Goal: Register for event/course

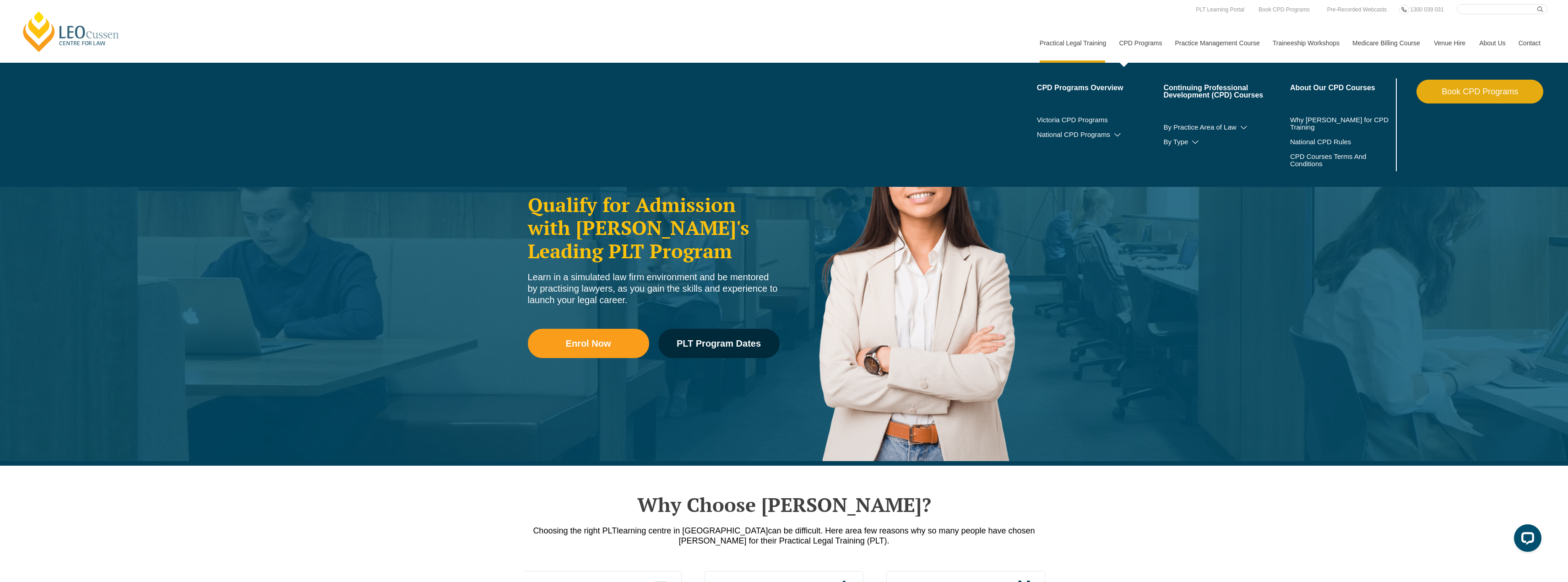
click at [1083, 124] on li "Victoria CPD Programs" at bounding box center [1101, 120] width 127 height 15
click at [1085, 121] on link "Victoria CPD Programs" at bounding box center [1101, 120] width 127 height 7
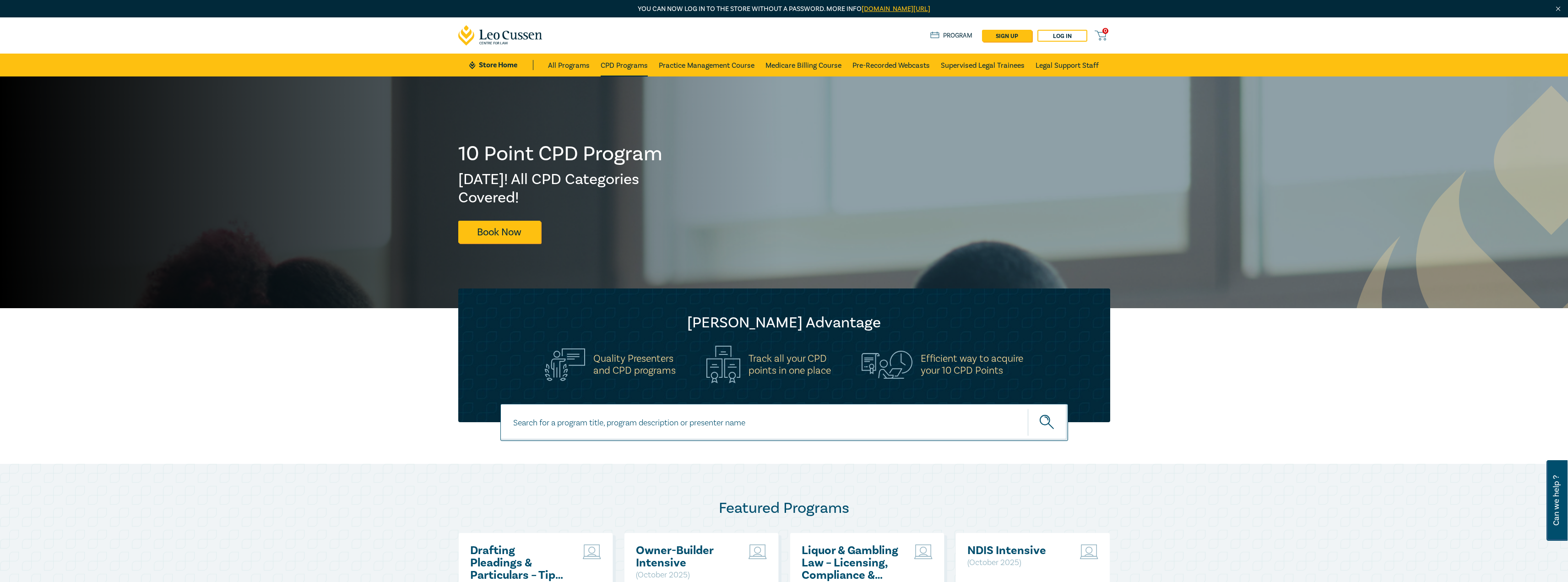
click at [640, 64] on link "CPD Programs" at bounding box center [624, 65] width 47 height 23
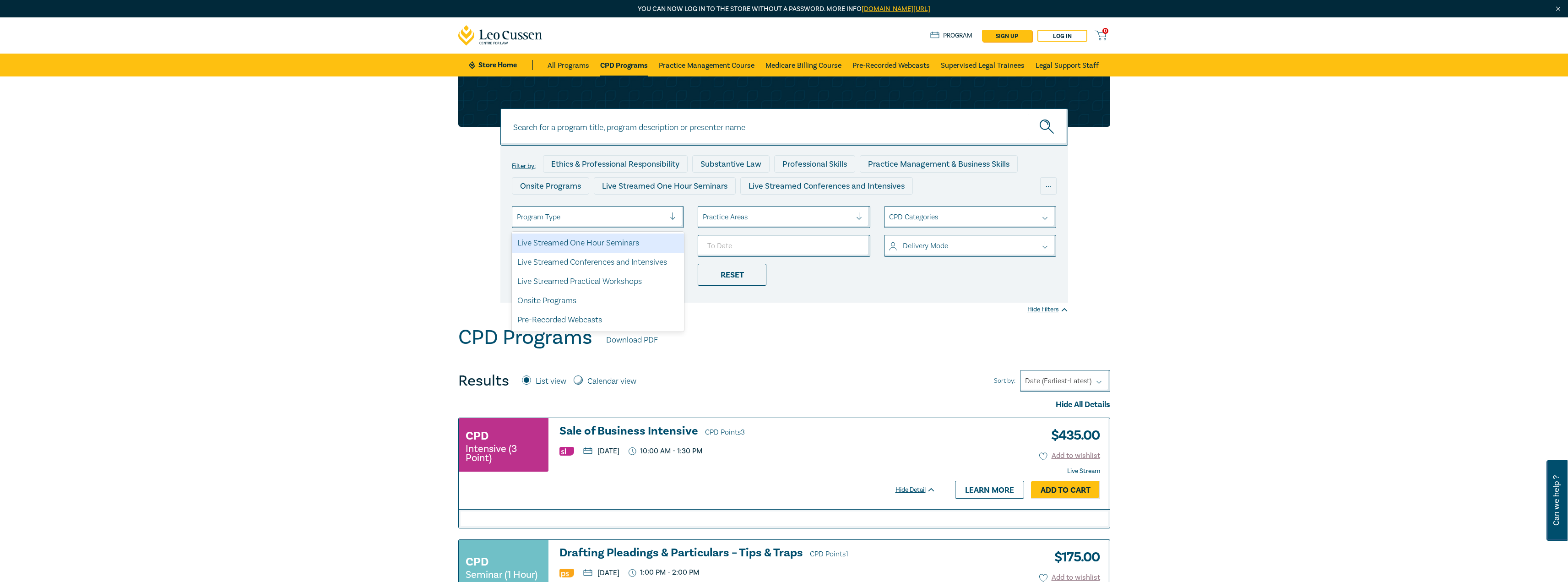
click at [636, 220] on div at bounding box center [591, 217] width 149 height 12
click at [629, 236] on div "Live Streamed One Hour Seminars" at bounding box center [598, 244] width 173 height 19
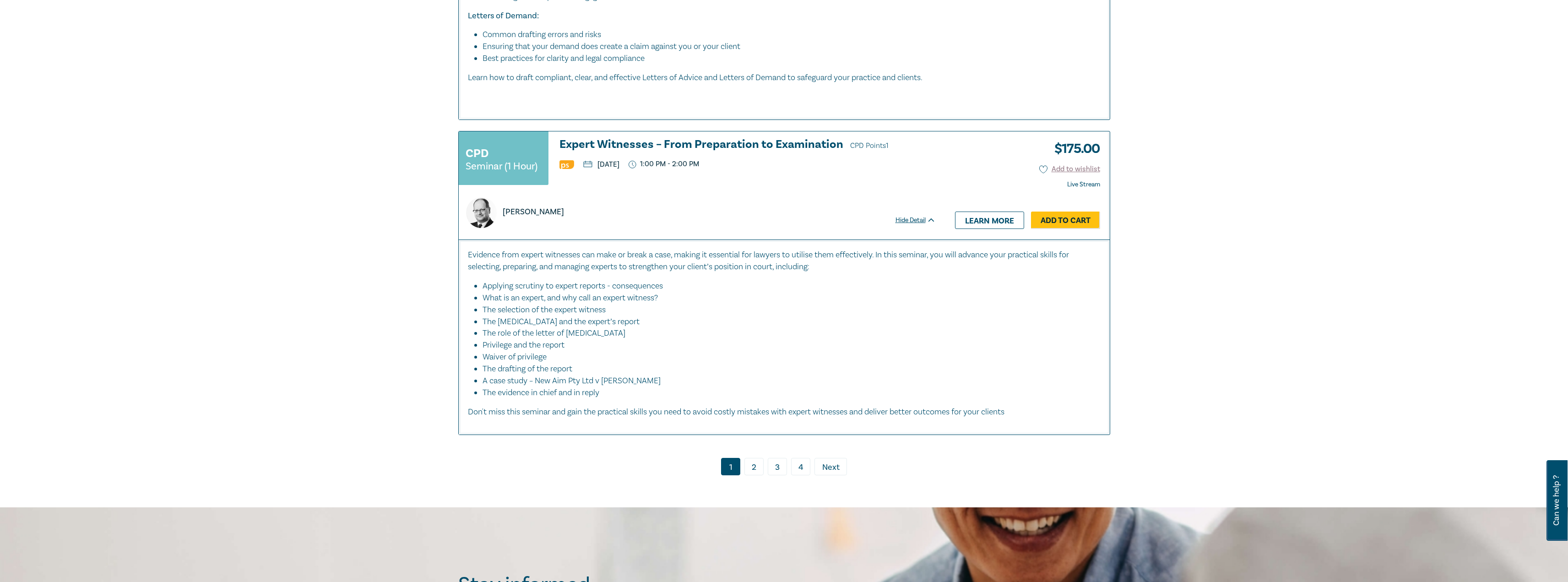
scroll to position [4533, 0]
drag, startPoint x: 777, startPoint y: 463, endPoint x: 774, endPoint y: 455, distance: 8.5
click at [777, 463] on link "3" at bounding box center [777, 466] width 19 height 18
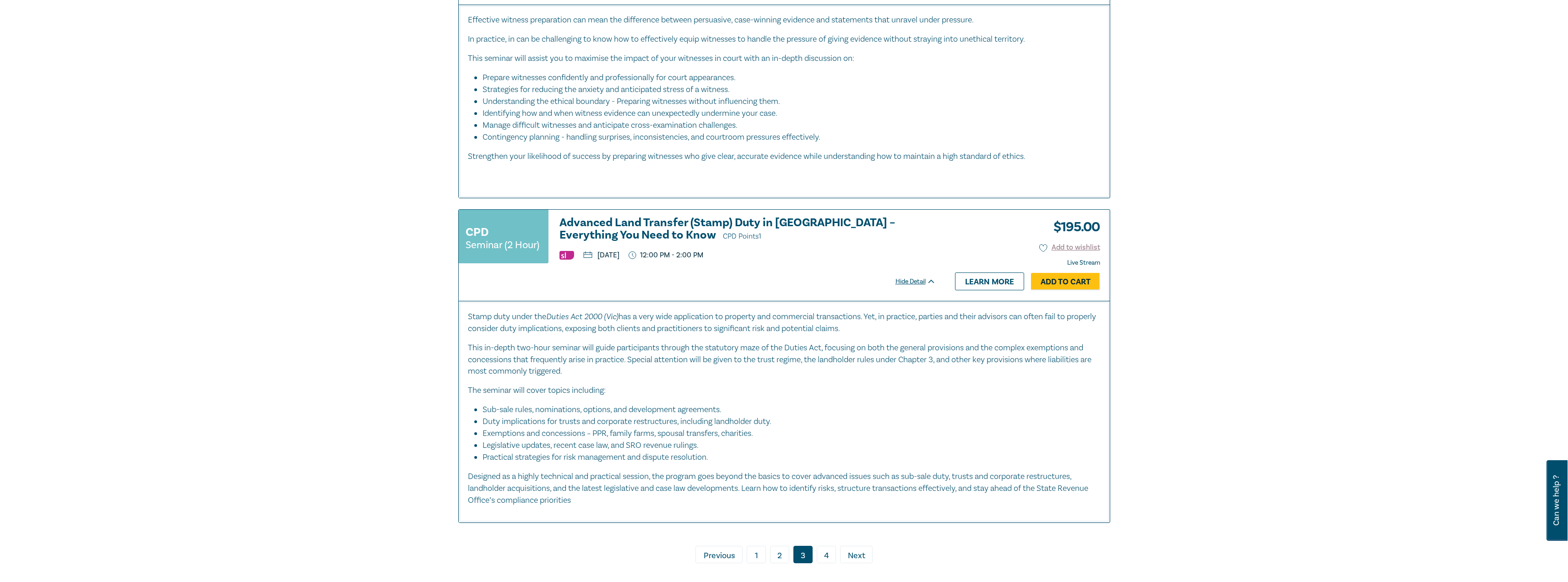
scroll to position [4304, 0]
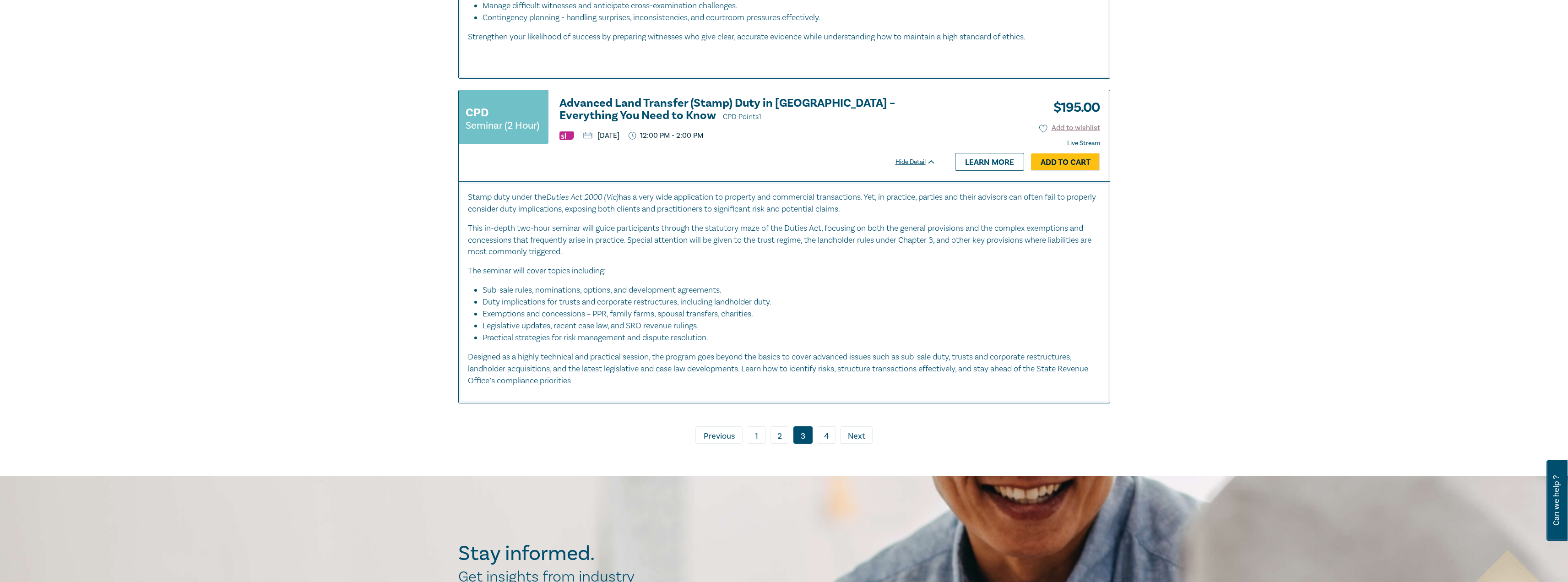
click at [830, 439] on link "4" at bounding box center [827, 435] width 19 height 18
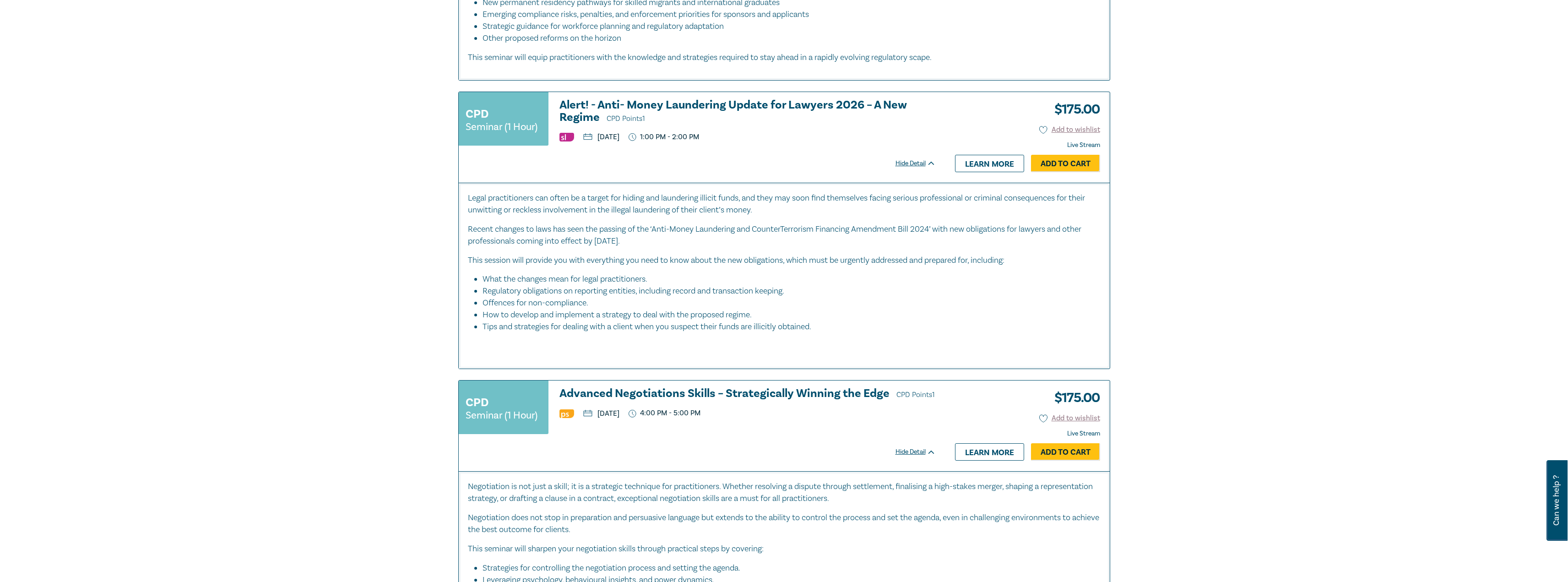
scroll to position [1236, 0]
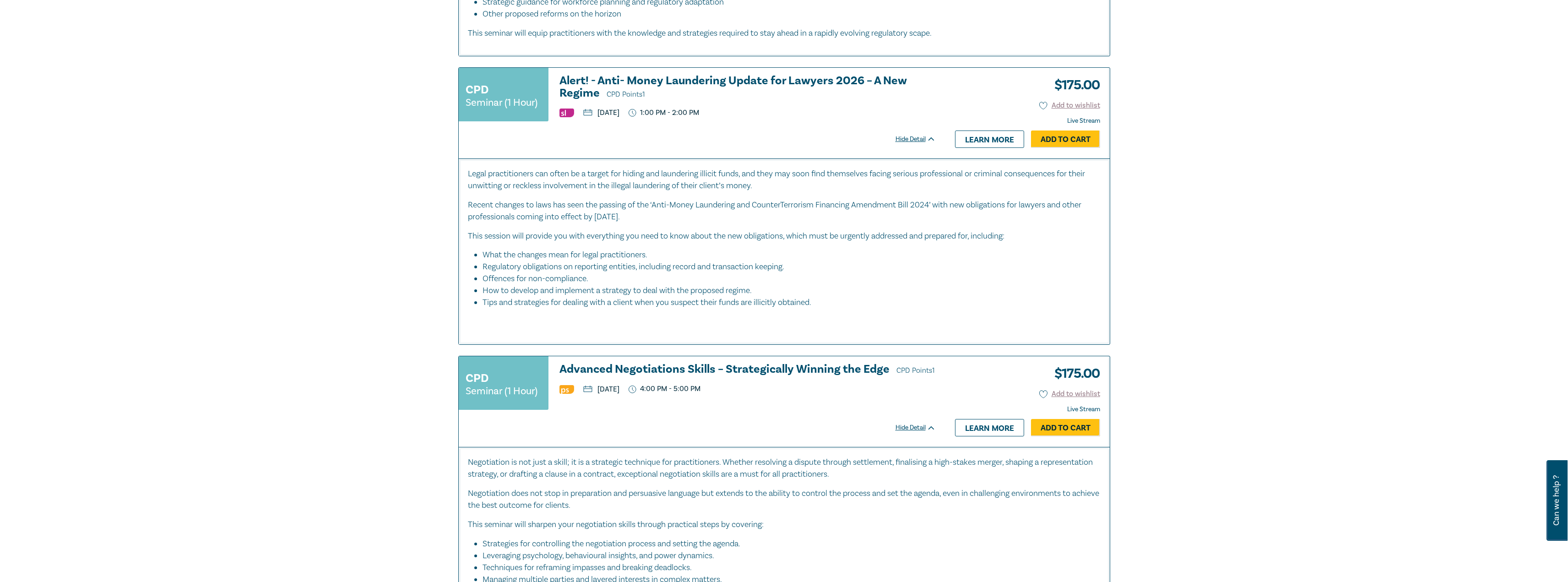
click at [785, 366] on h3 "Advanced Negotiations Skills – Strategically Winning the Edge CPD Points 1" at bounding box center [747, 370] width 376 height 14
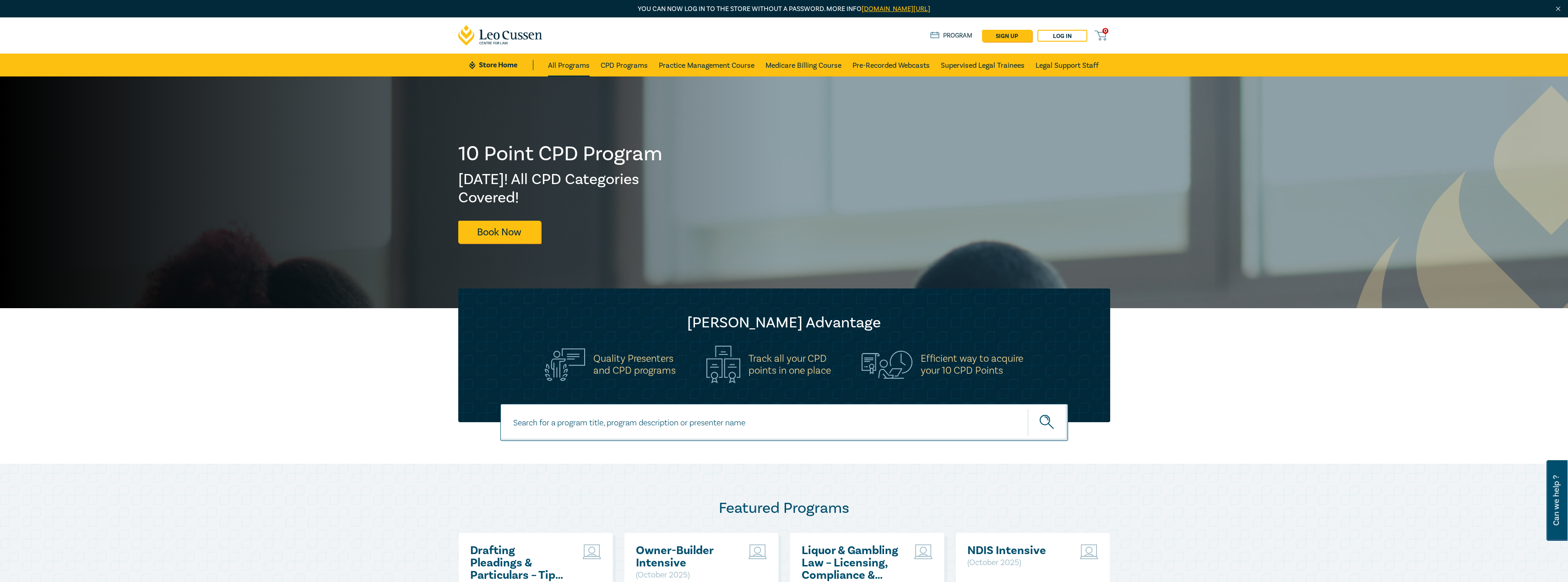
click at [562, 71] on link "All Programs" at bounding box center [569, 65] width 41 height 23
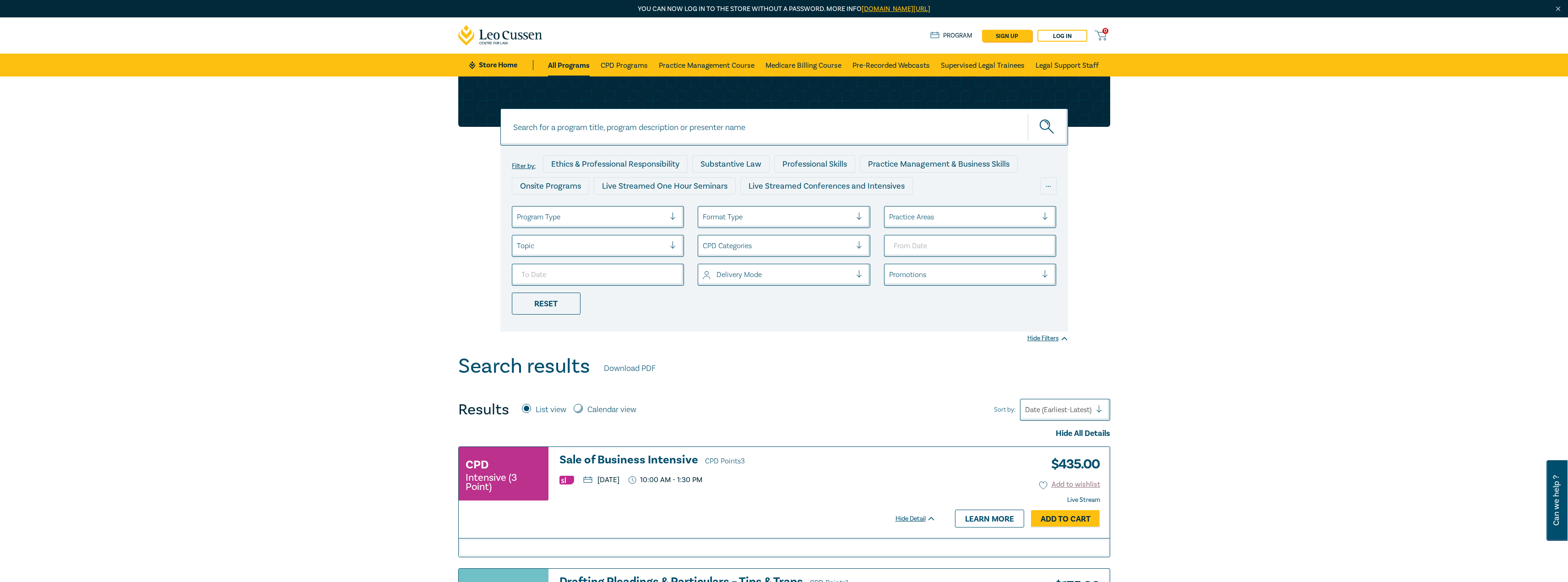
click at [494, 32] on icon at bounding box center [500, 35] width 85 height 21
click at [507, 65] on link "Store Home" at bounding box center [501, 65] width 64 height 10
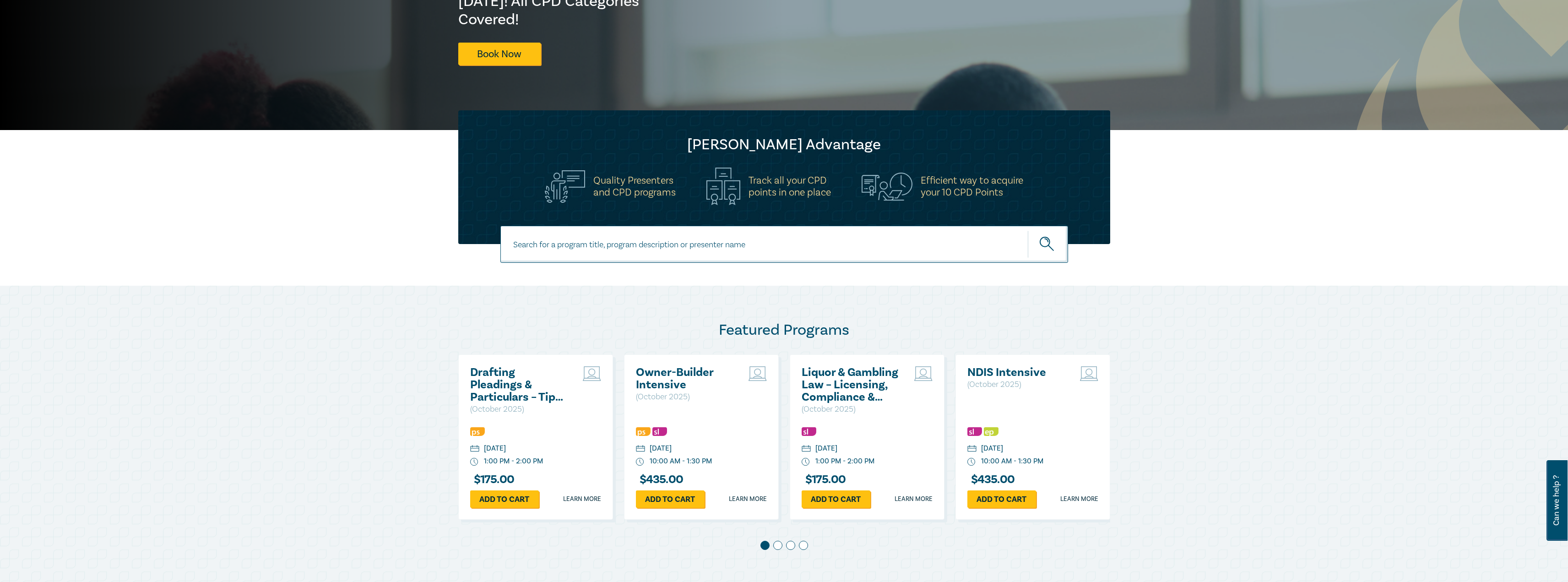
scroll to position [275, 0]
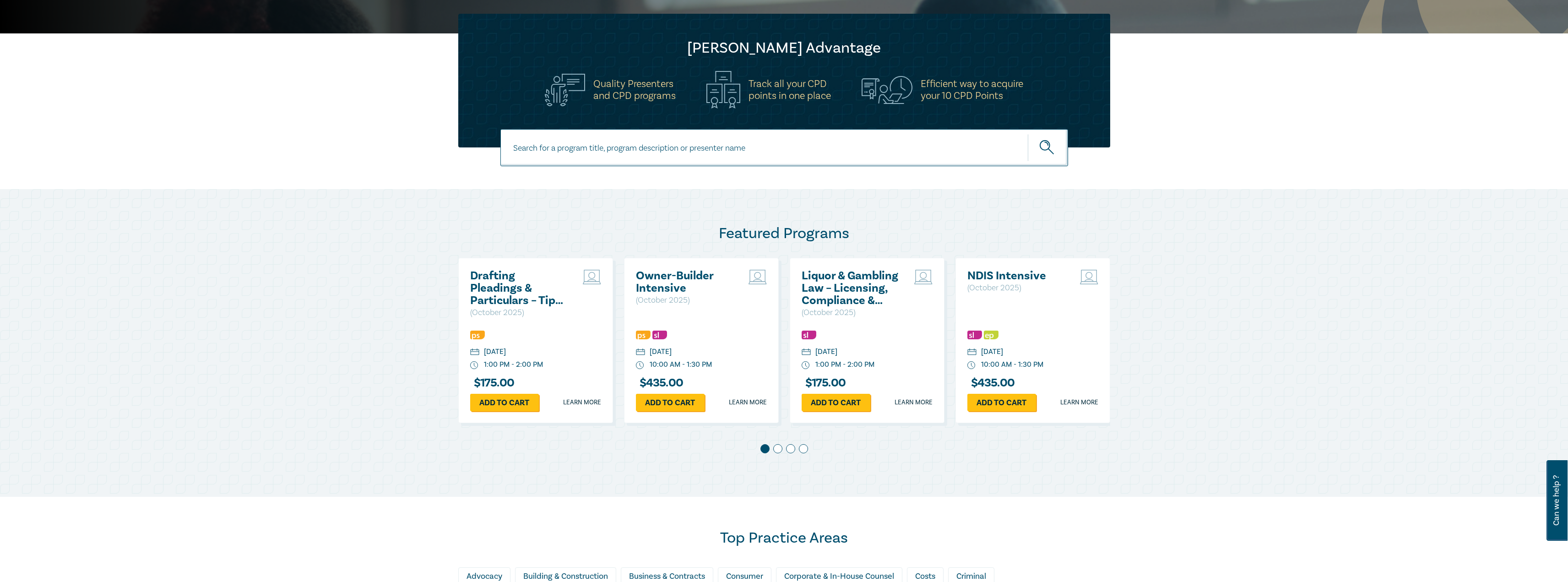
click at [778, 448] on span at bounding box center [777, 449] width 9 height 9
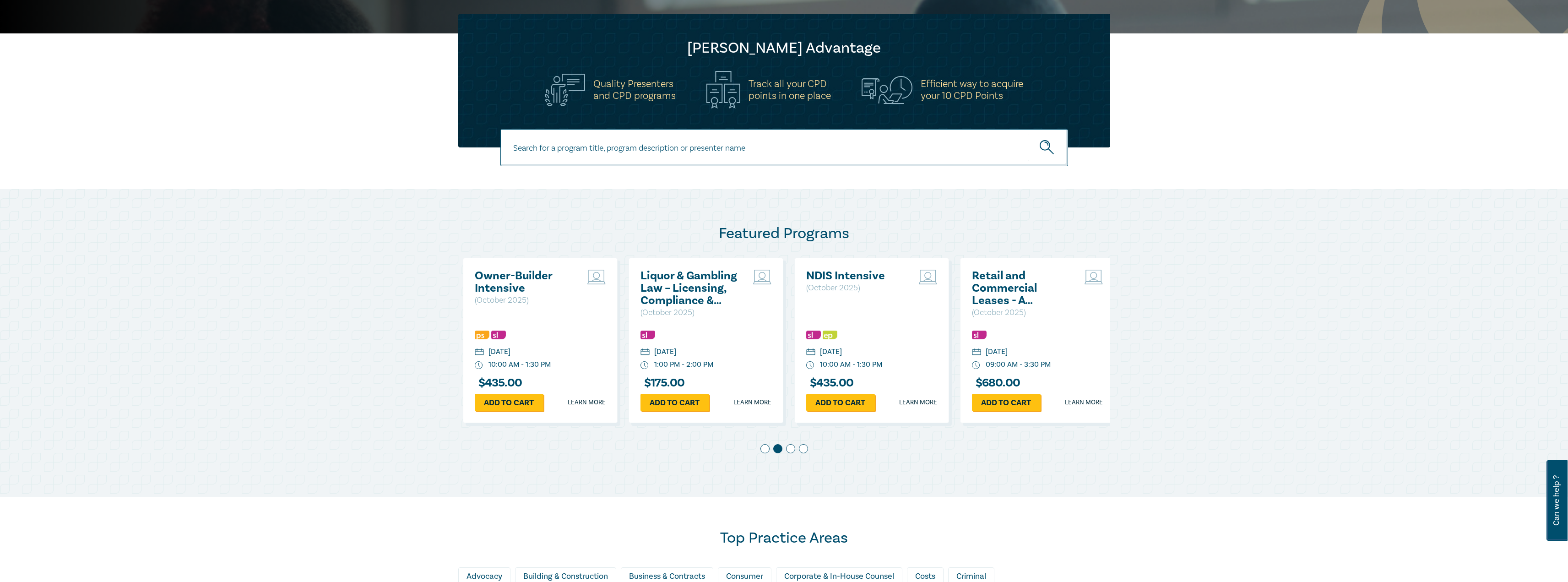
scroll to position [0, 166]
click at [791, 450] on span at bounding box center [790, 449] width 9 height 9
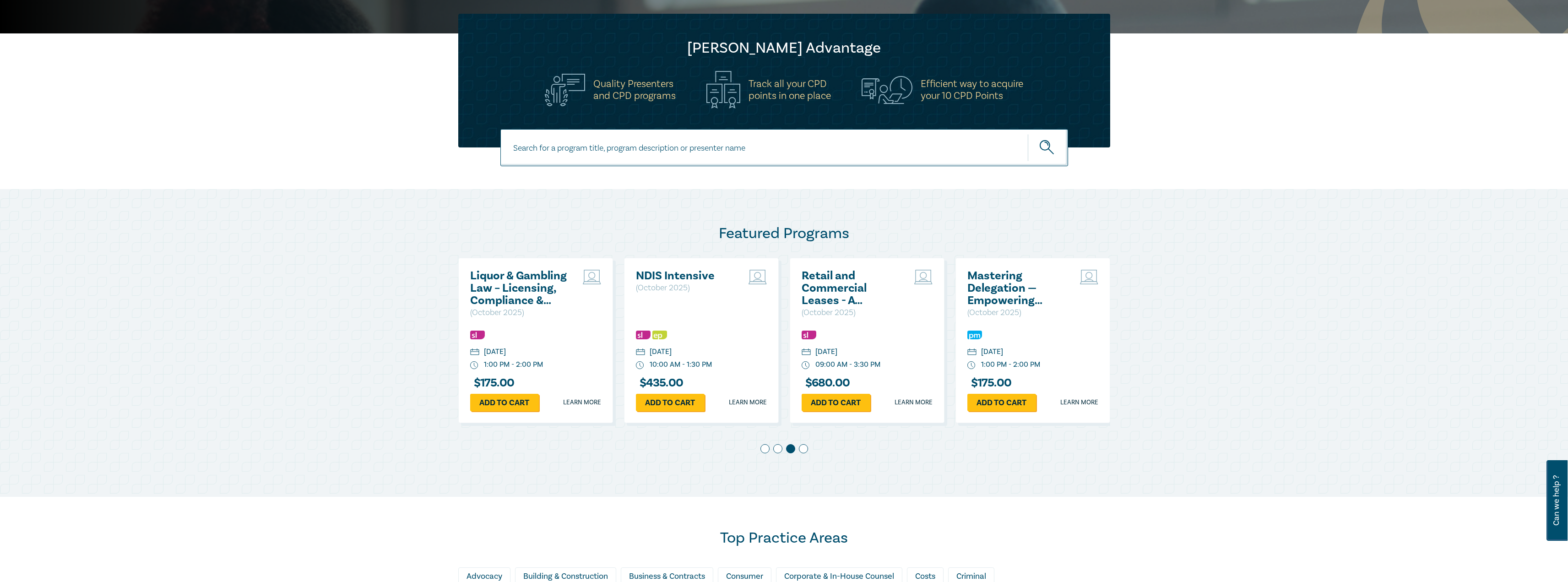
click at [804, 449] on span at bounding box center [803, 449] width 9 height 9
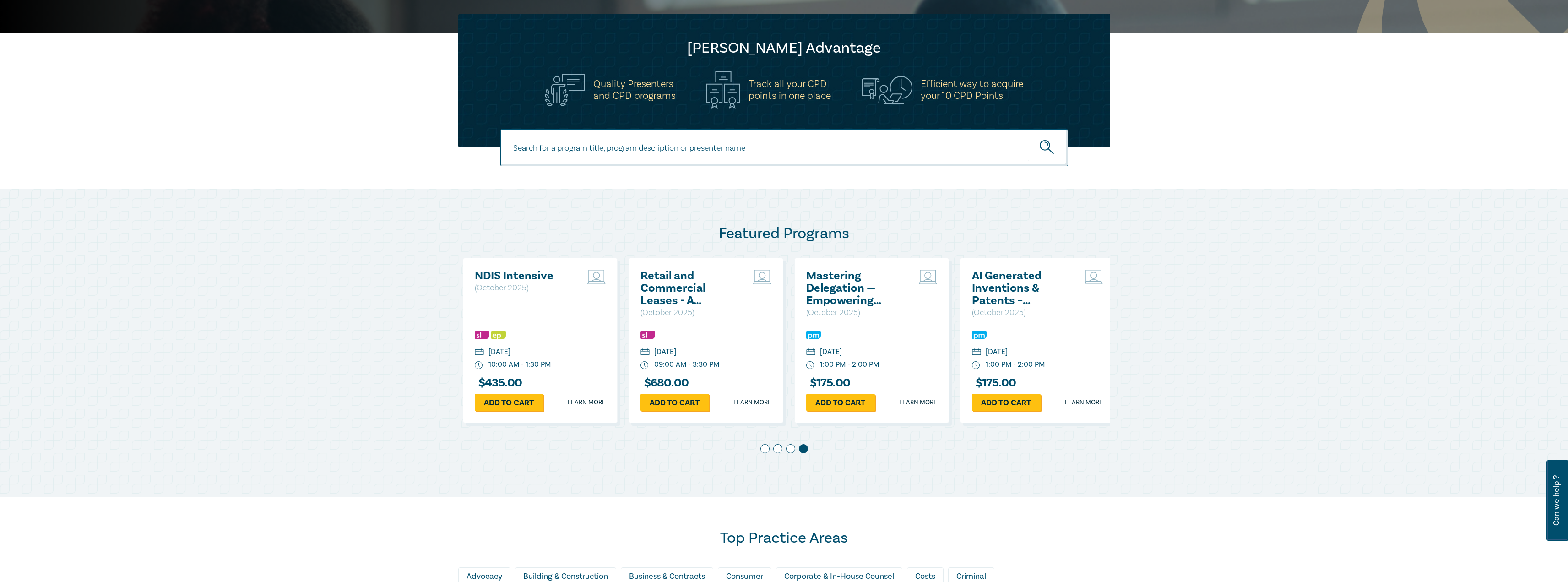
scroll to position [0, 497]
click at [791, 450] on span at bounding box center [790, 449] width 9 height 9
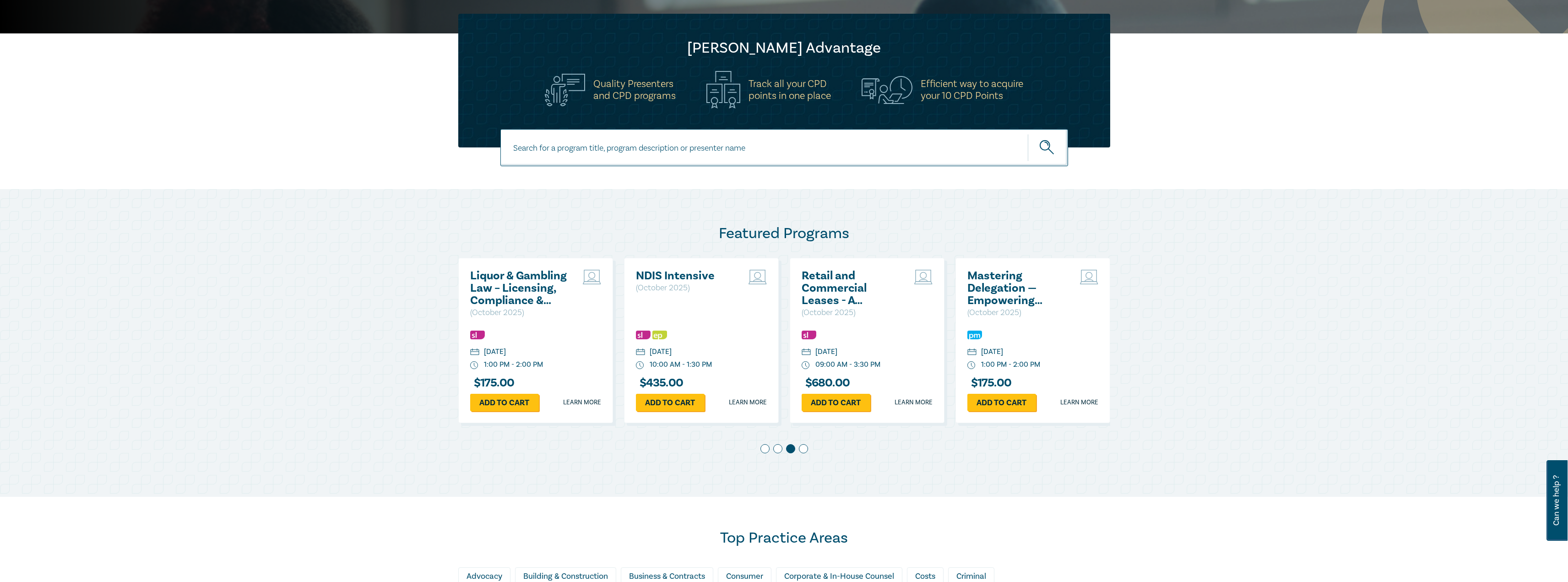
click at [779, 449] on span at bounding box center [777, 449] width 9 height 9
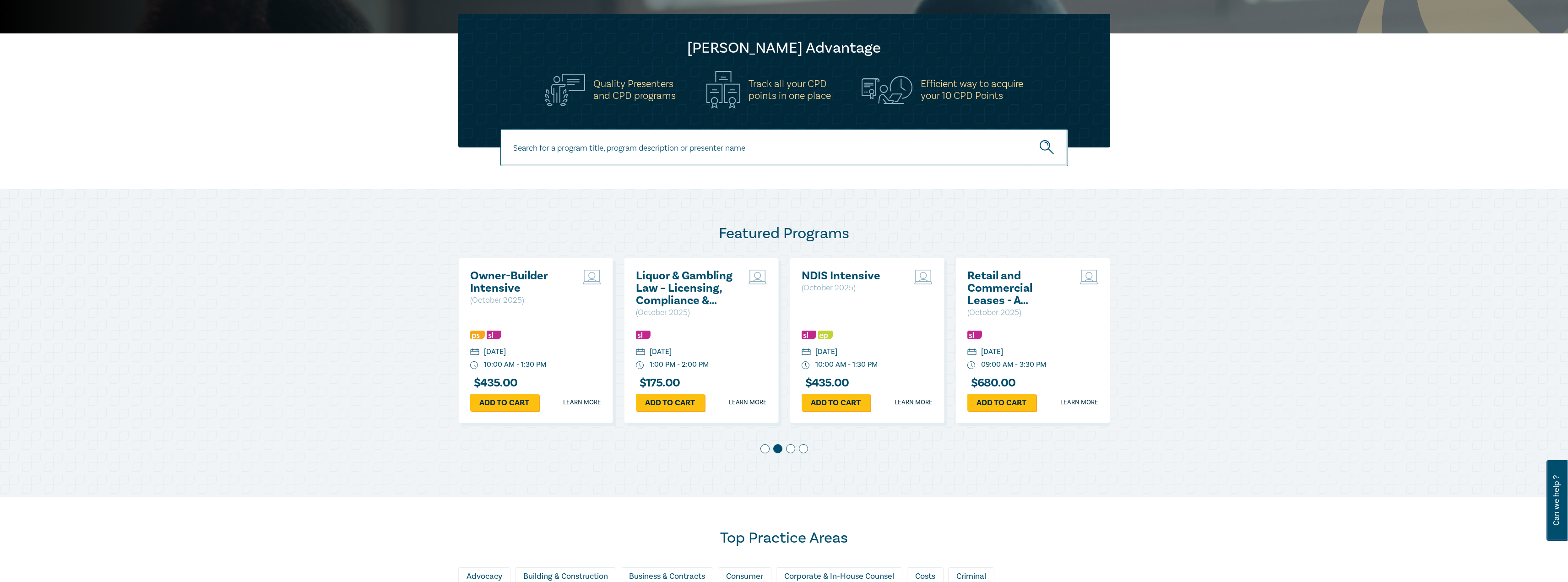
click at [764, 450] on span at bounding box center [765, 449] width 9 height 9
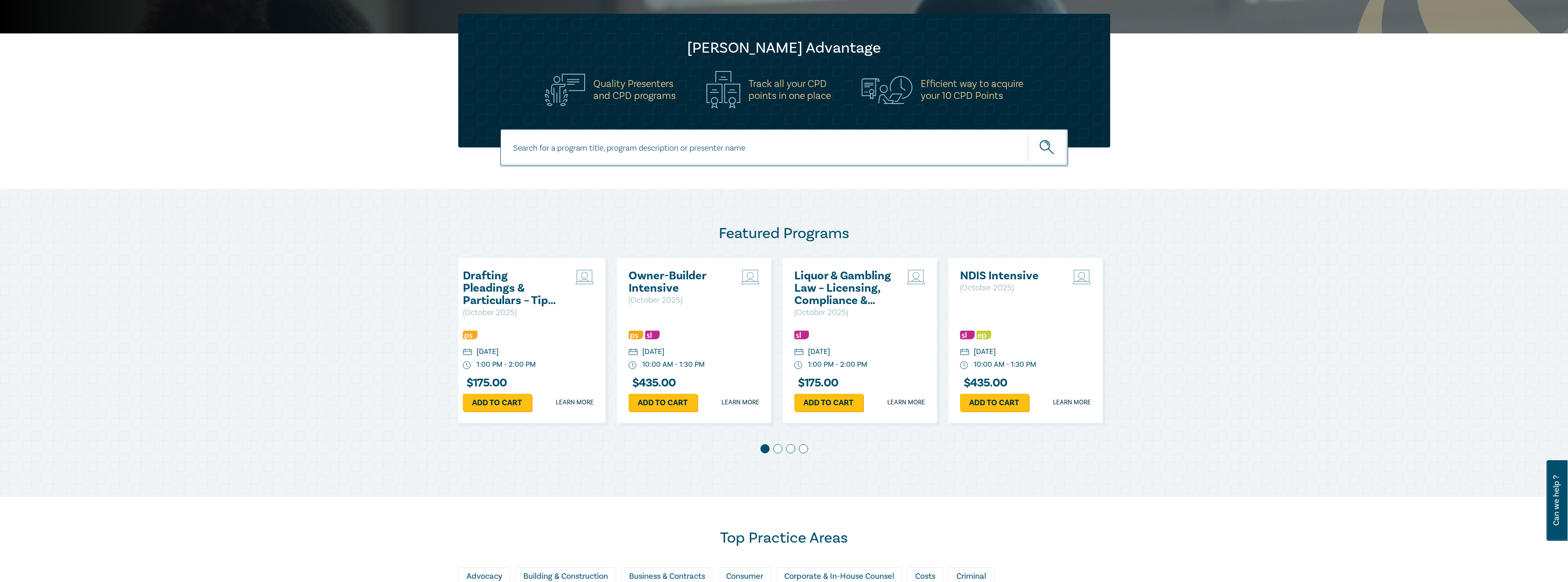
scroll to position [0, 0]
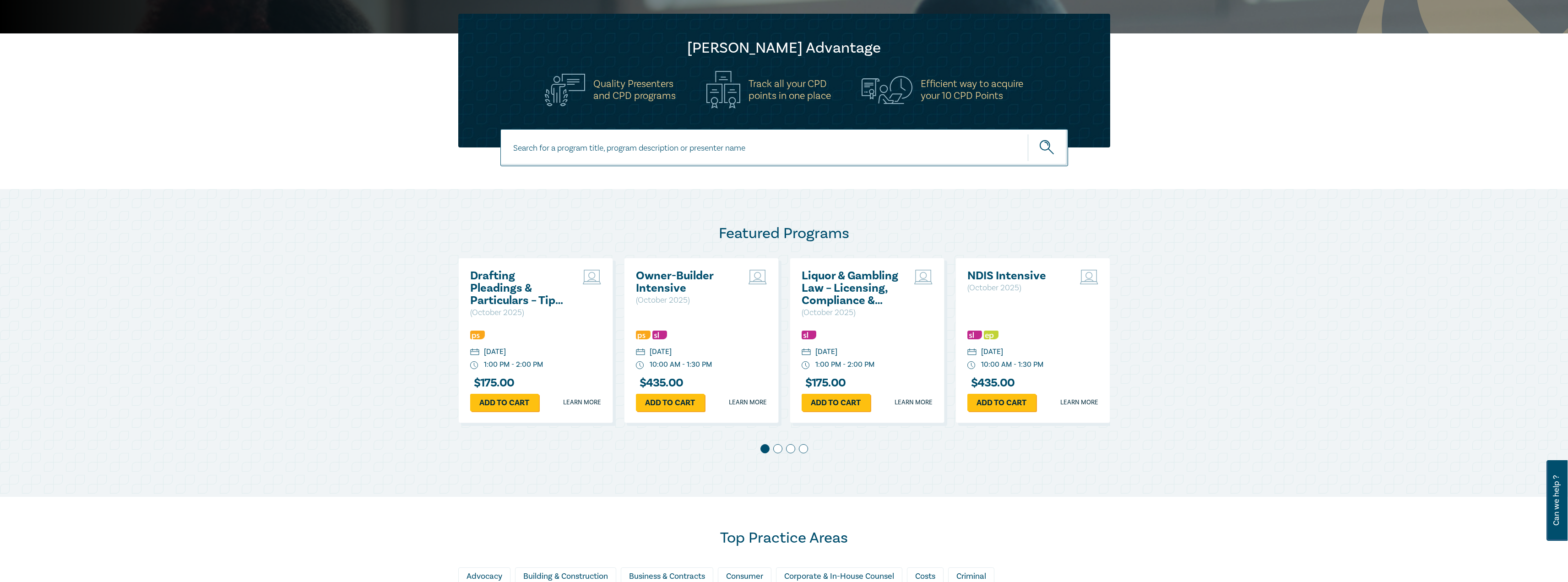
click at [779, 450] on span at bounding box center [777, 449] width 9 height 9
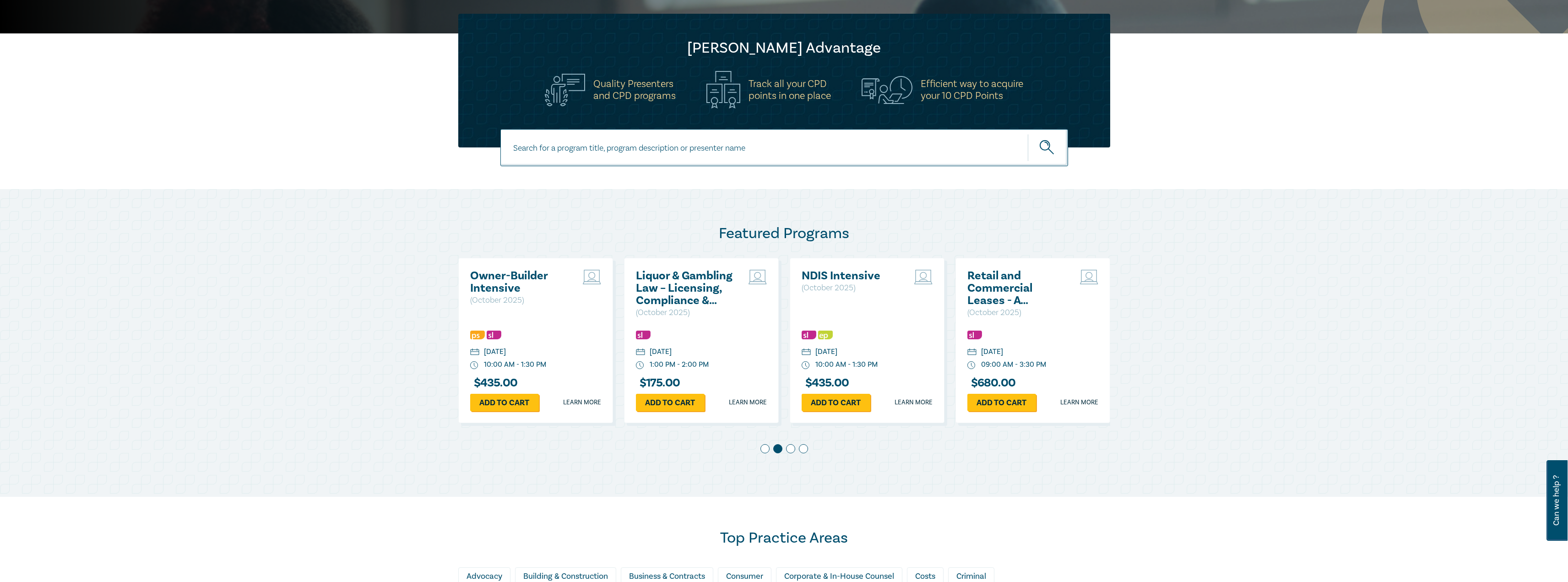
click at [788, 450] on span at bounding box center [790, 449] width 9 height 9
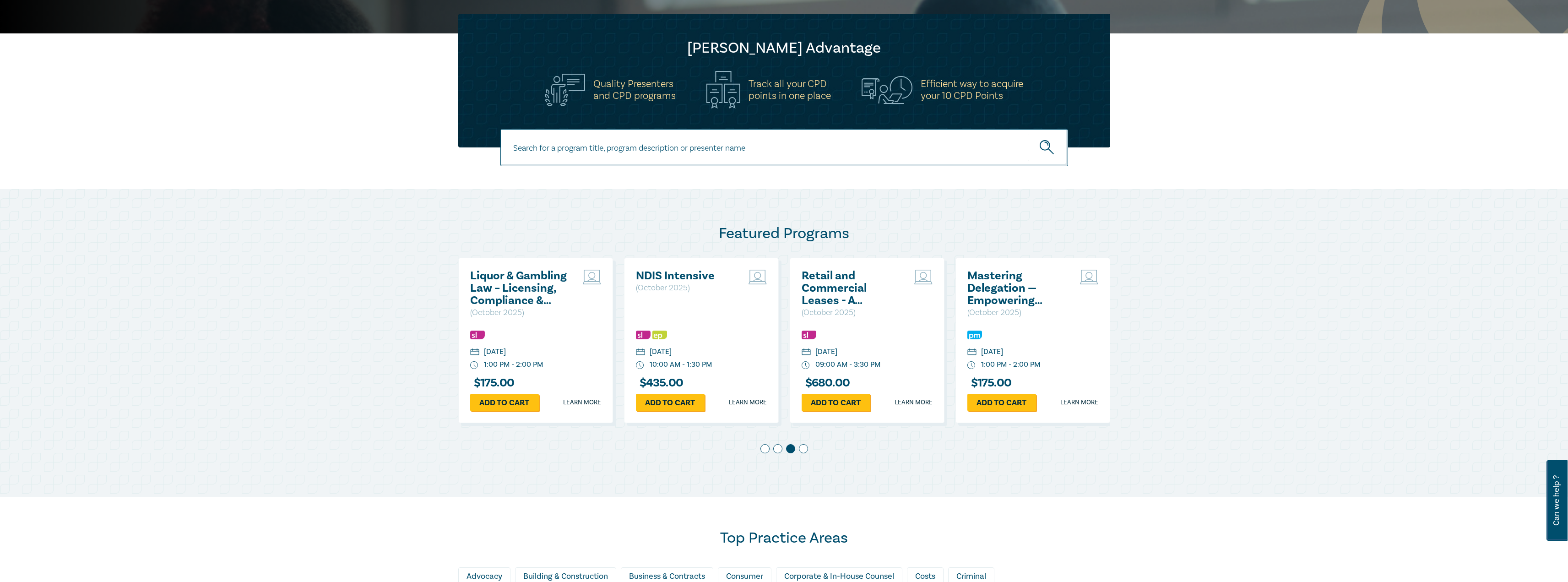
click at [803, 449] on span at bounding box center [803, 449] width 9 height 9
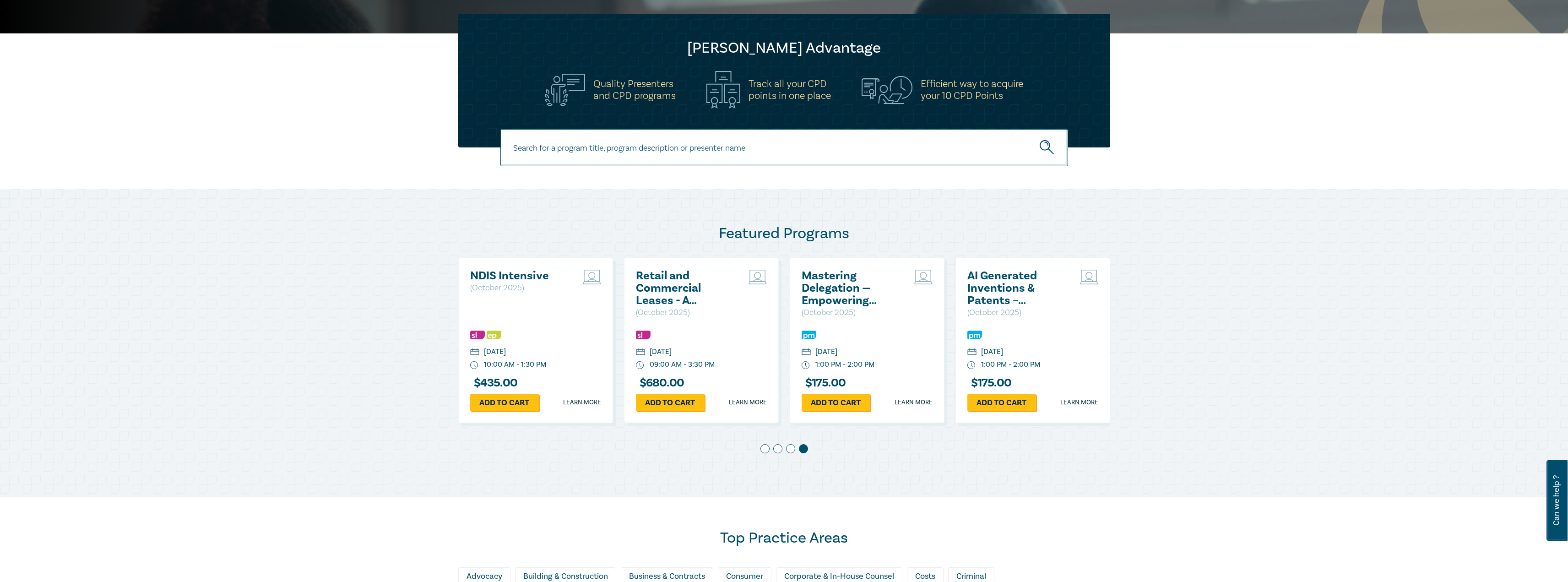
click at [793, 448] on span at bounding box center [790, 449] width 9 height 9
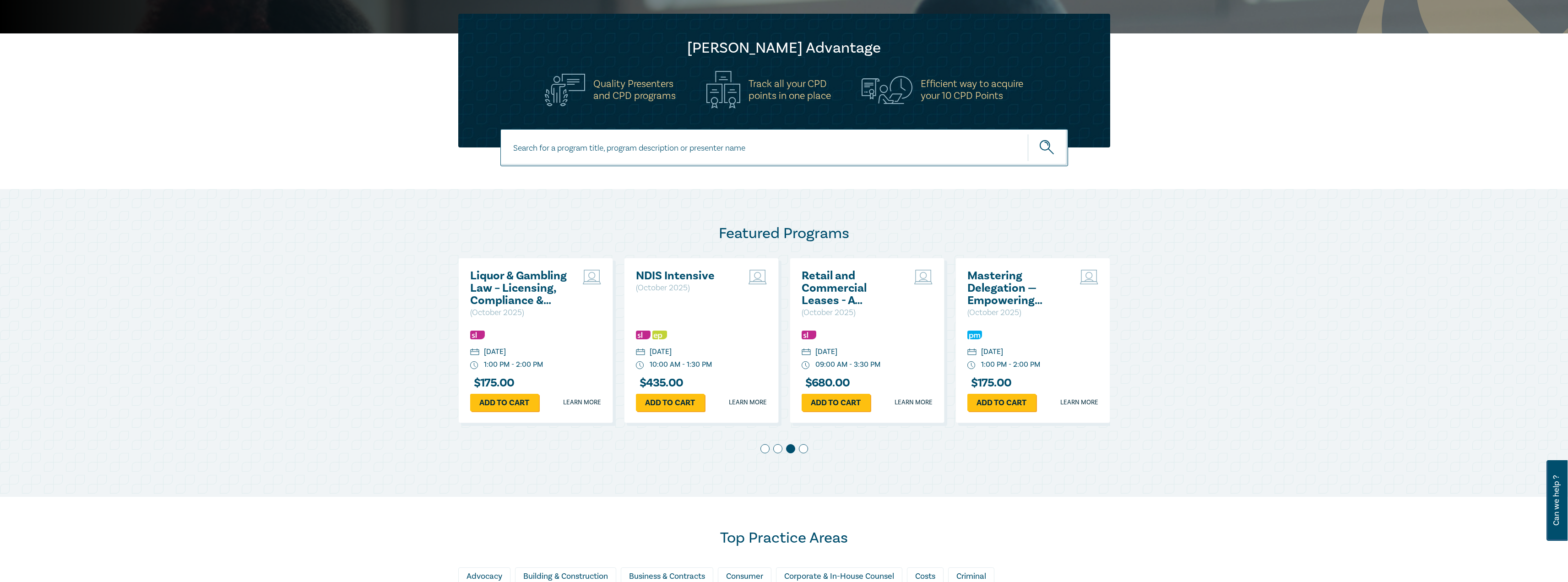
click at [782, 449] on span at bounding box center [777, 449] width 9 height 9
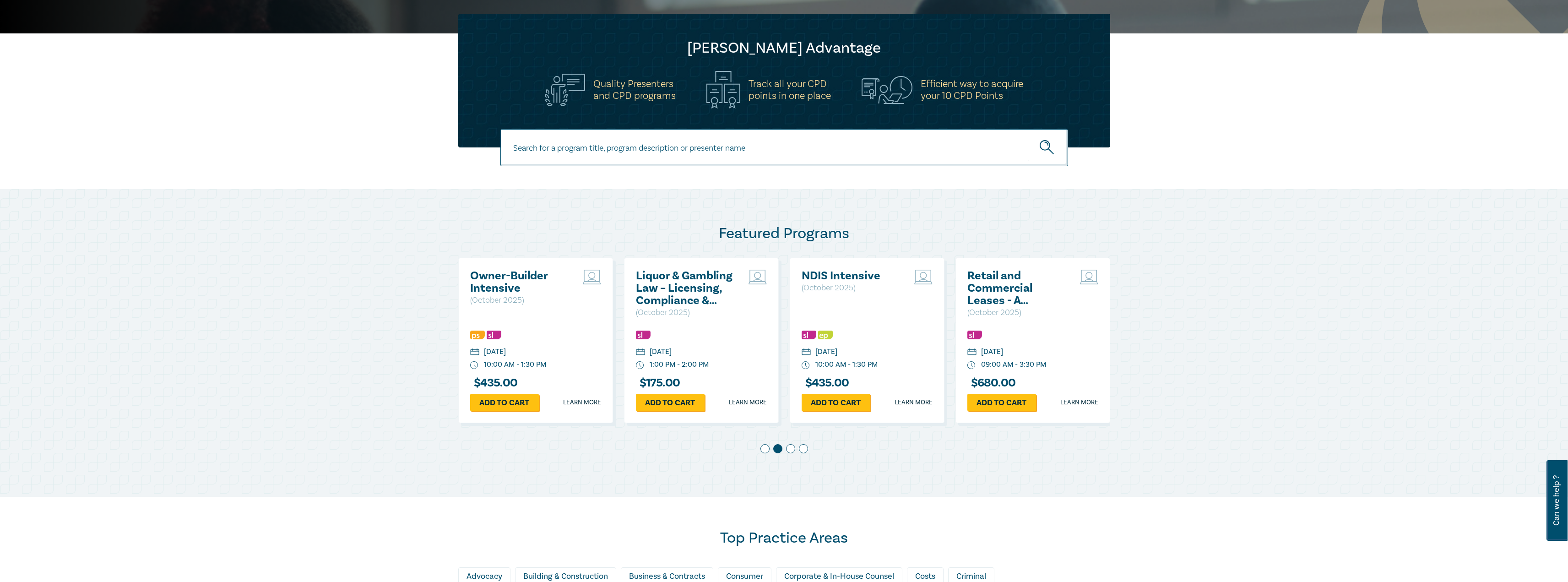
click at [764, 448] on span at bounding box center [765, 449] width 9 height 9
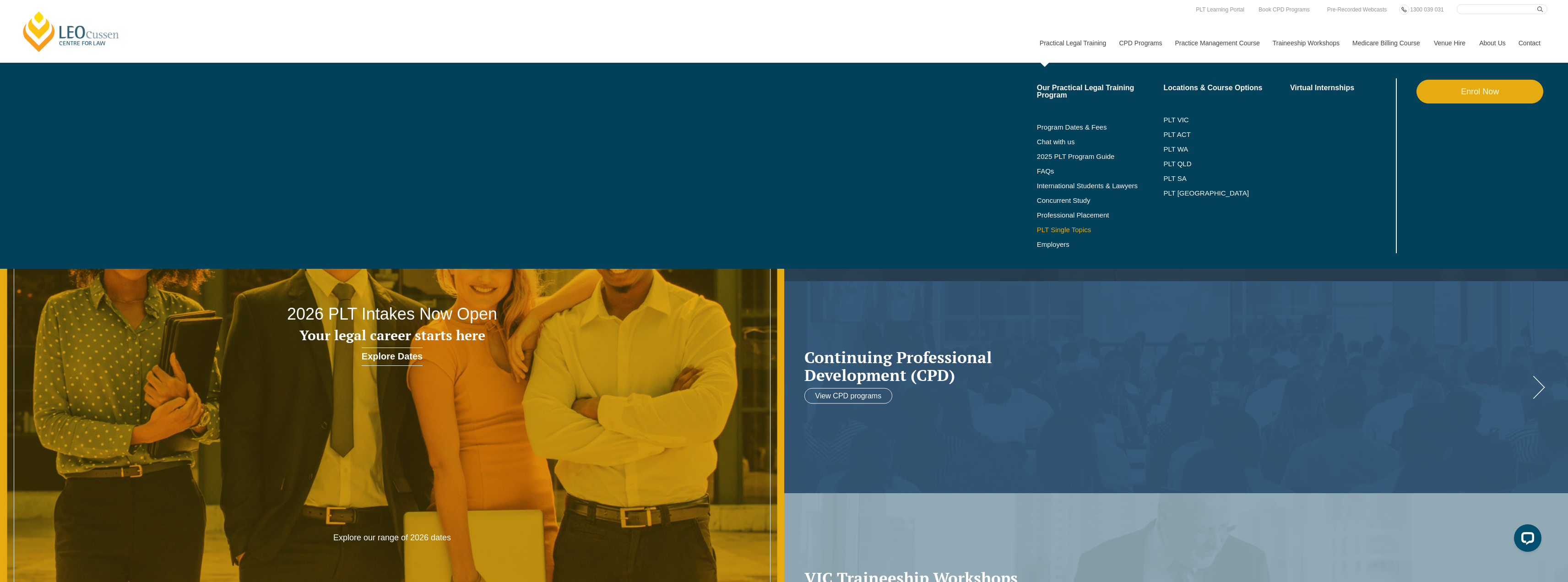
click at [1070, 230] on link "PLT Single Topics" at bounding box center [1101, 230] width 127 height 7
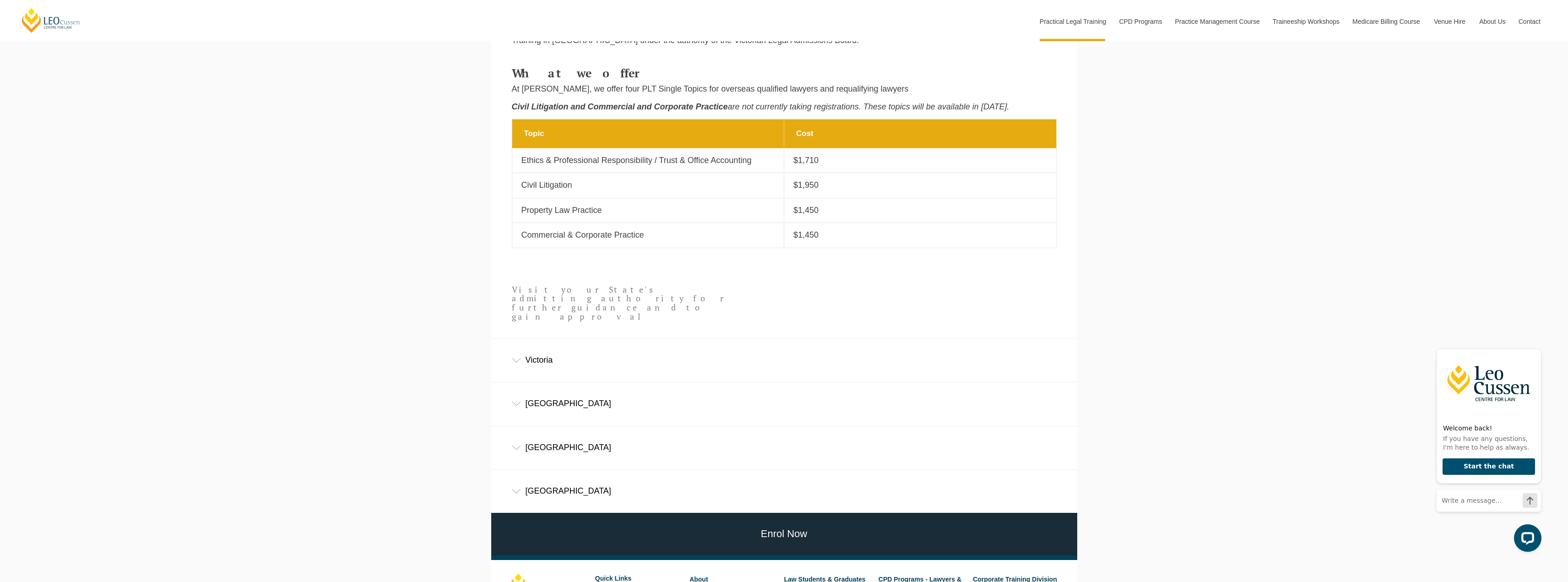
scroll to position [641, 0]
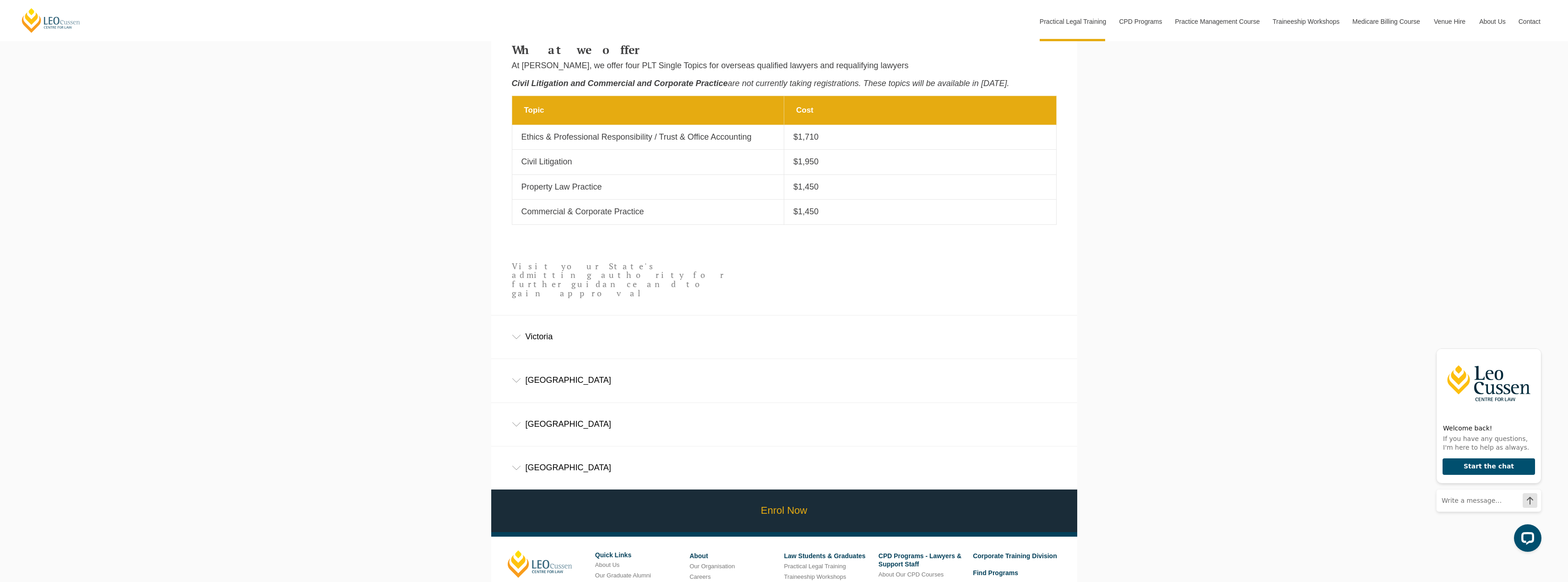
click at [635, 489] on link "Enrol Now" at bounding box center [784, 511] width 590 height 43
